Goal: Book appointment/travel/reservation

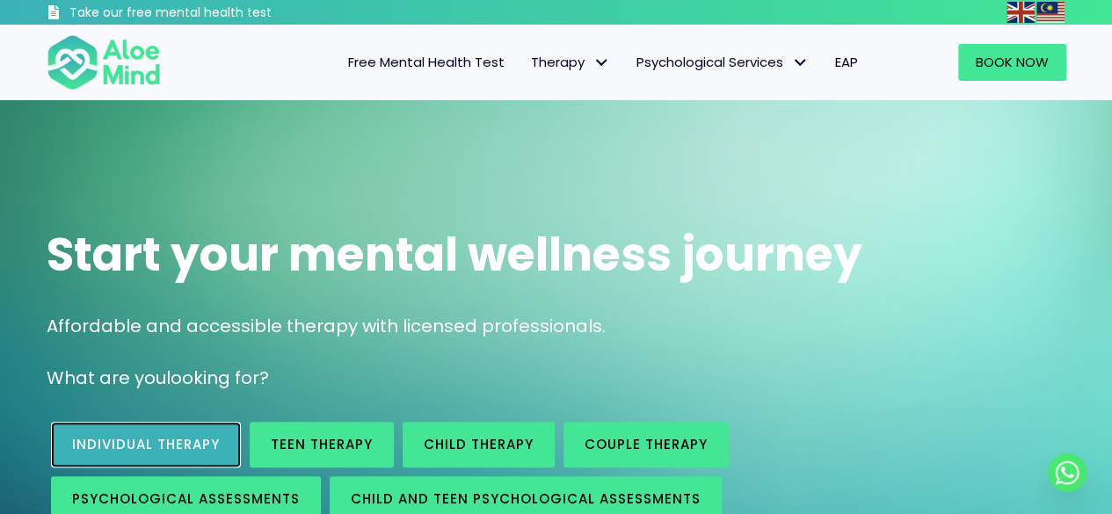
click at [185, 443] on span "Individual therapy" at bounding box center [146, 444] width 148 height 18
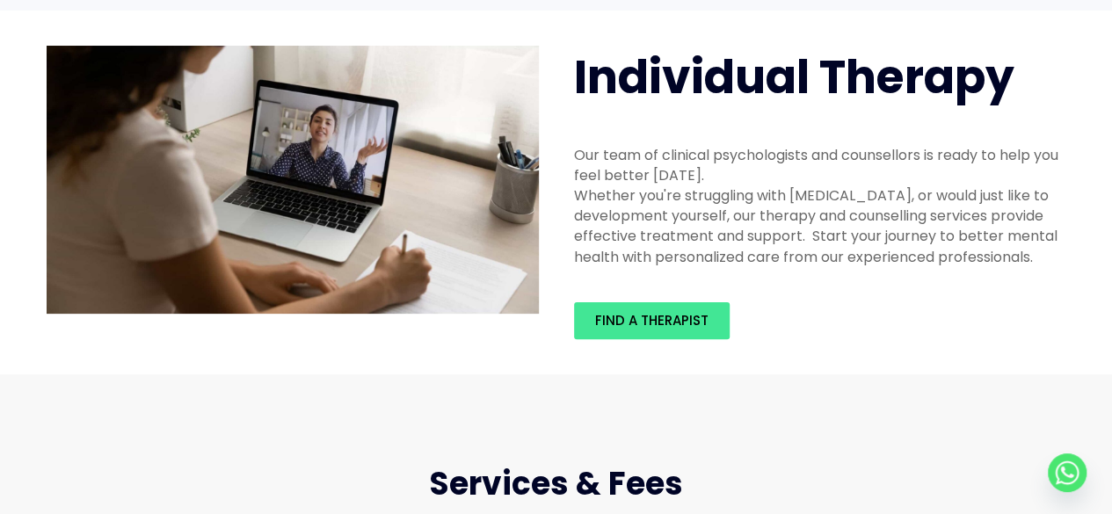
scroll to position [176, 0]
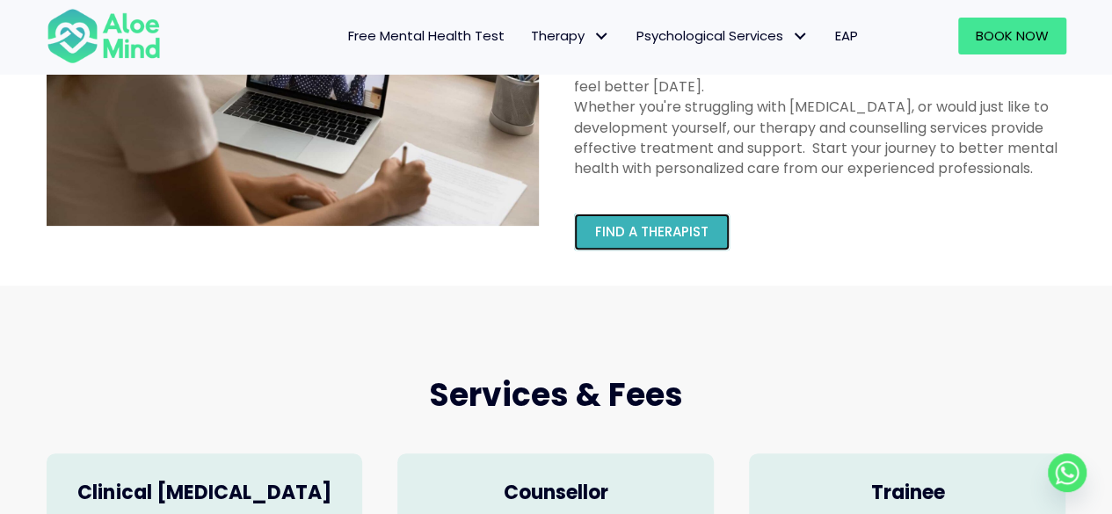
click at [631, 231] on span "Find a therapist" at bounding box center [651, 231] width 113 height 18
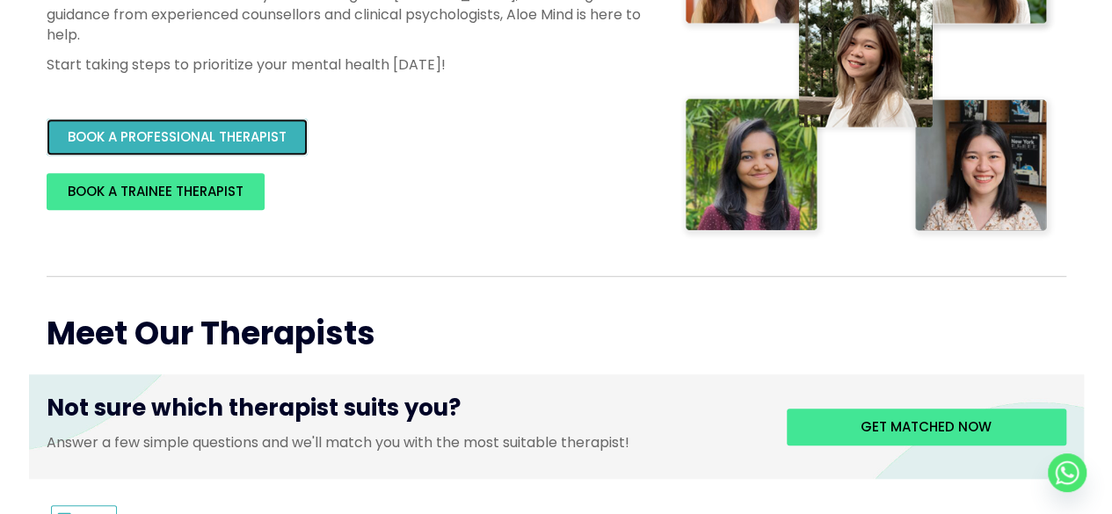
click at [267, 140] on span "BOOK A PROFESSIONAL THERAPIST" at bounding box center [177, 136] width 219 height 18
click at [272, 130] on span "BOOK A PROFESSIONAL THERAPIST" at bounding box center [177, 136] width 219 height 18
